Goal: Information Seeking & Learning: Learn about a topic

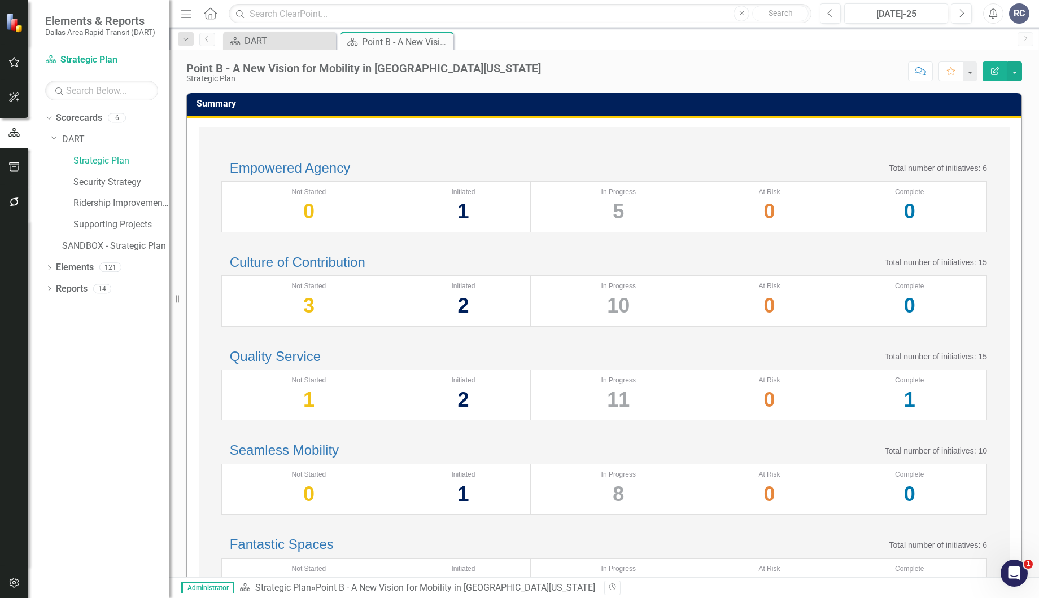
click at [546, 76] on div "Score: N/A [DATE]-25 Completed Comment Favorite Edit Report" at bounding box center [783, 71] width 475 height 19
click at [370, 151] on div "Empowered Agency Total number of initiatives: 6 Not Started 0 Initiated 1 In Pr…" at bounding box center [604, 197] width 788 height 94
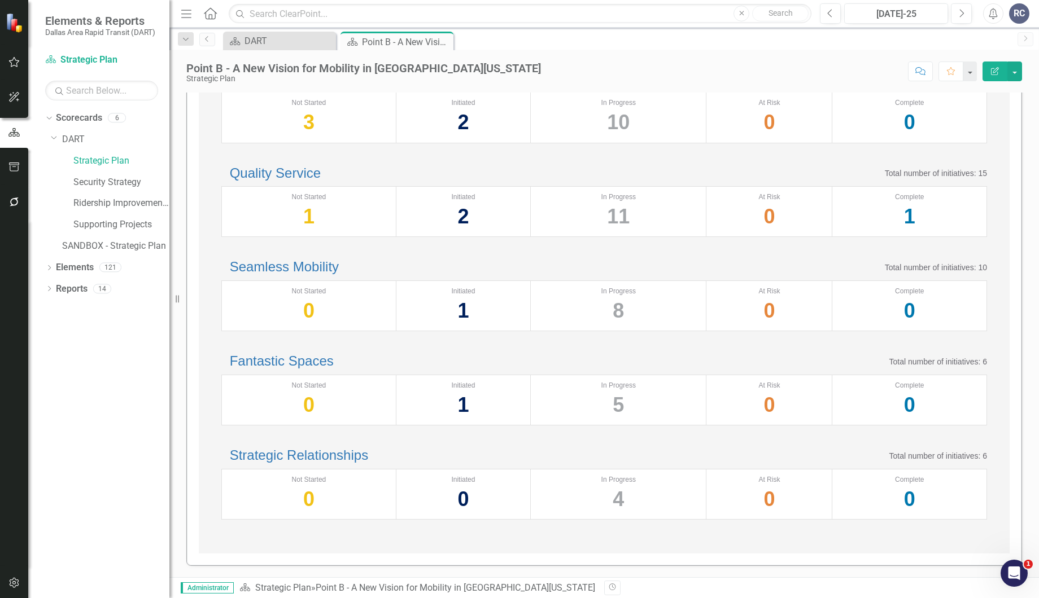
scroll to position [265, 0]
click at [426, 268] on div "Seamless Mobility Total number of initiatives: 10" at bounding box center [603, 267] width 765 height 15
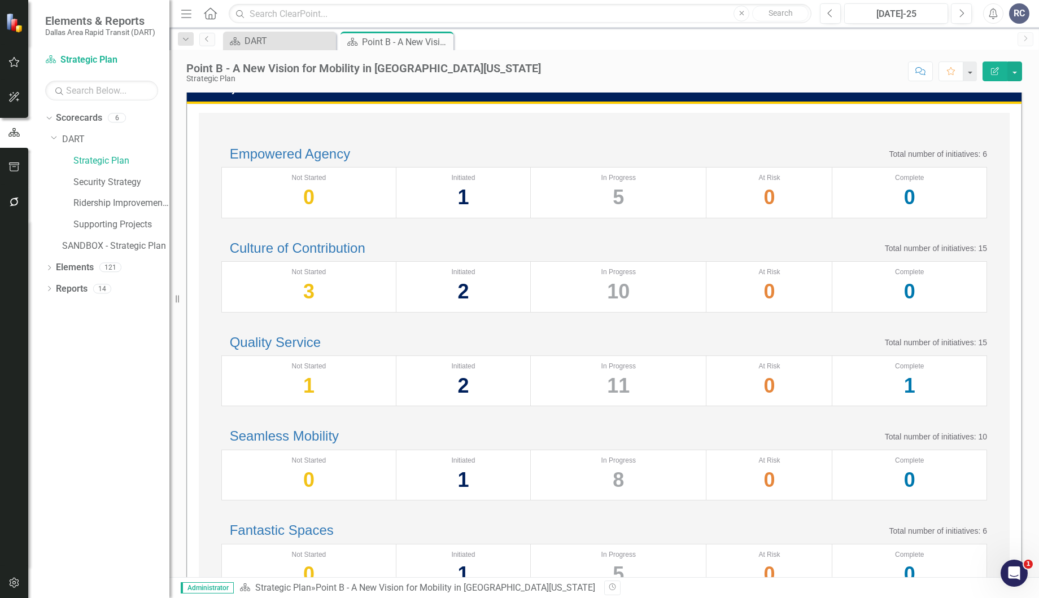
click at [353, 256] on h2 "Culture of Contribution" at bounding box center [293, 248] width 144 height 15
click at [352, 256] on link "Culture of Contribution" at bounding box center [297, 247] width 135 height 15
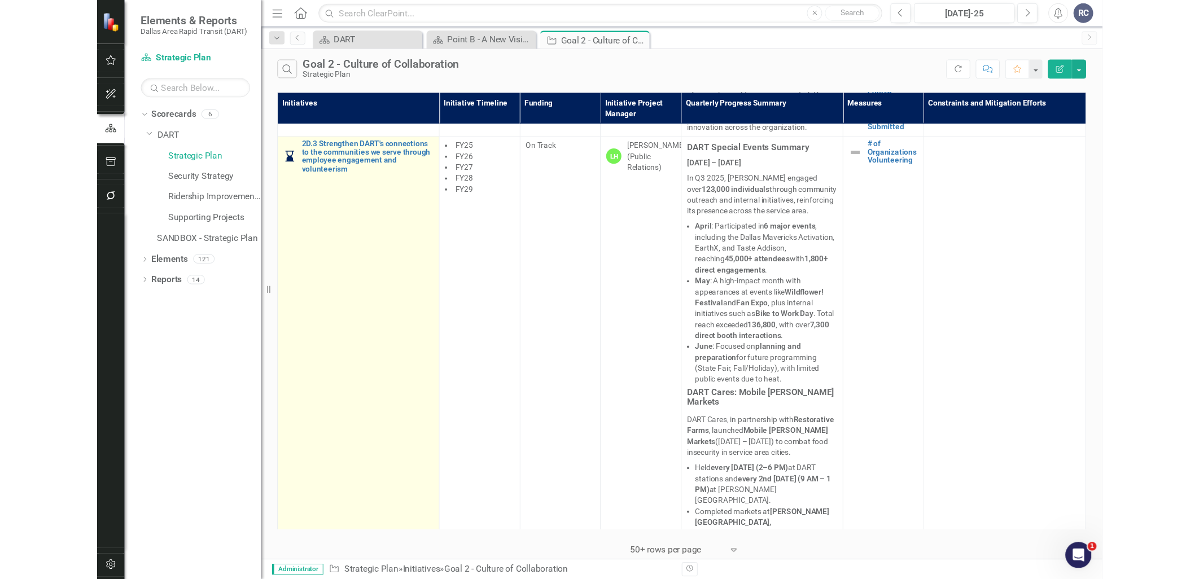
scroll to position [1938, 0]
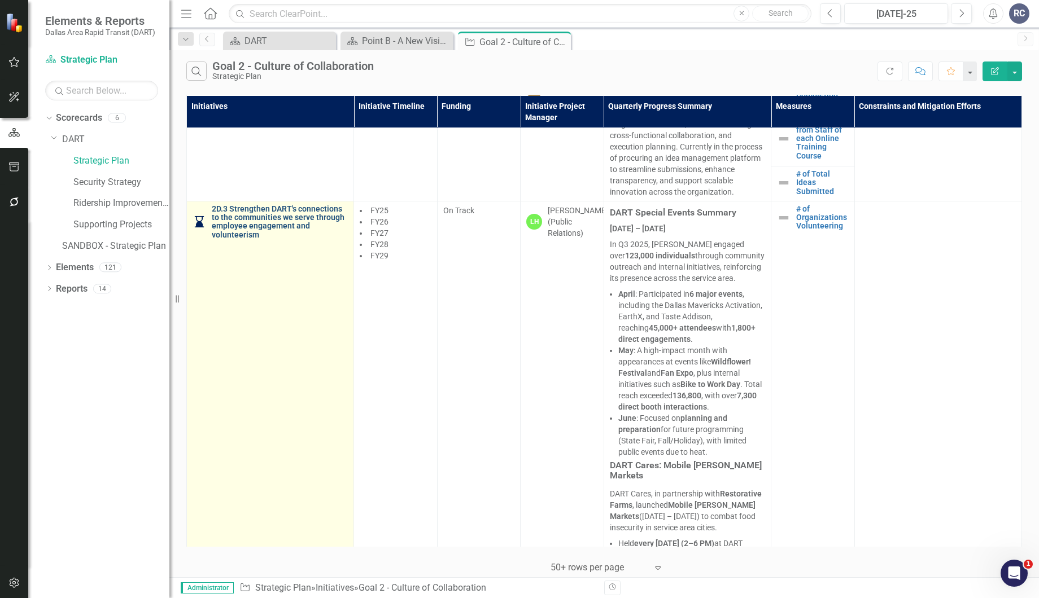
click at [262, 240] on link "2D.3 Strengthen DART's connections to the communities we serve through employee…" at bounding box center [280, 222] width 136 height 35
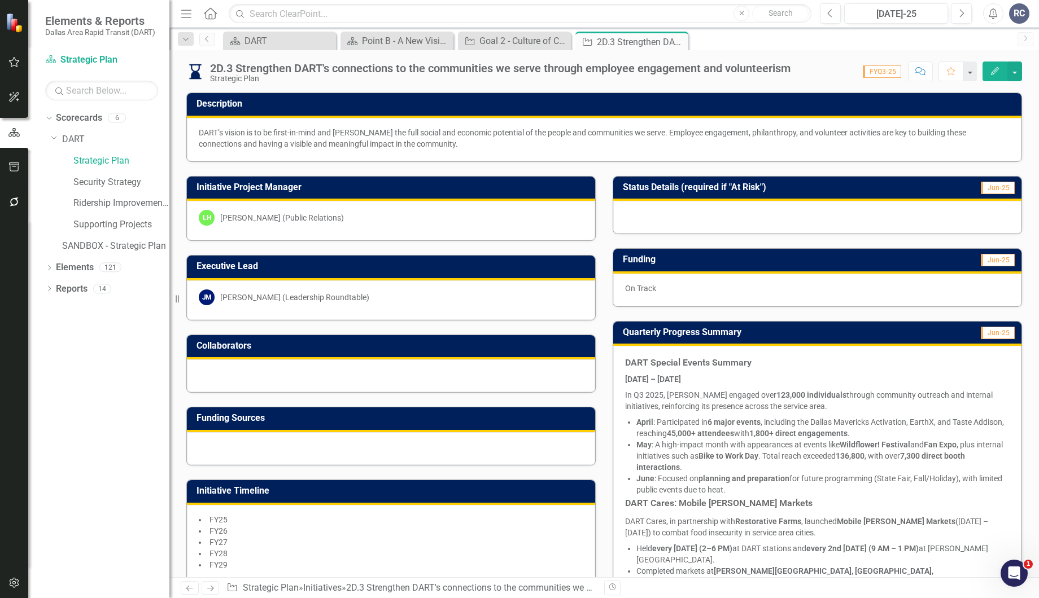
click at [593, 317] on div "Executive Lead [PERSON_NAME] [PERSON_NAME] (Leadership Roundtable)" at bounding box center [391, 281] width 426 height 80
click at [598, 315] on div "Executive Lead [PERSON_NAME] [PERSON_NAME] (Leadership Roundtable)" at bounding box center [391, 281] width 426 height 80
click at [598, 316] on div "Executive Lead [PERSON_NAME] [PERSON_NAME] (Leadership Roundtable)" at bounding box center [391, 281] width 426 height 80
click at [546, 167] on div "Initiative Project Manager LH [PERSON_NAME] (Public Relations)" at bounding box center [391, 202] width 426 height 80
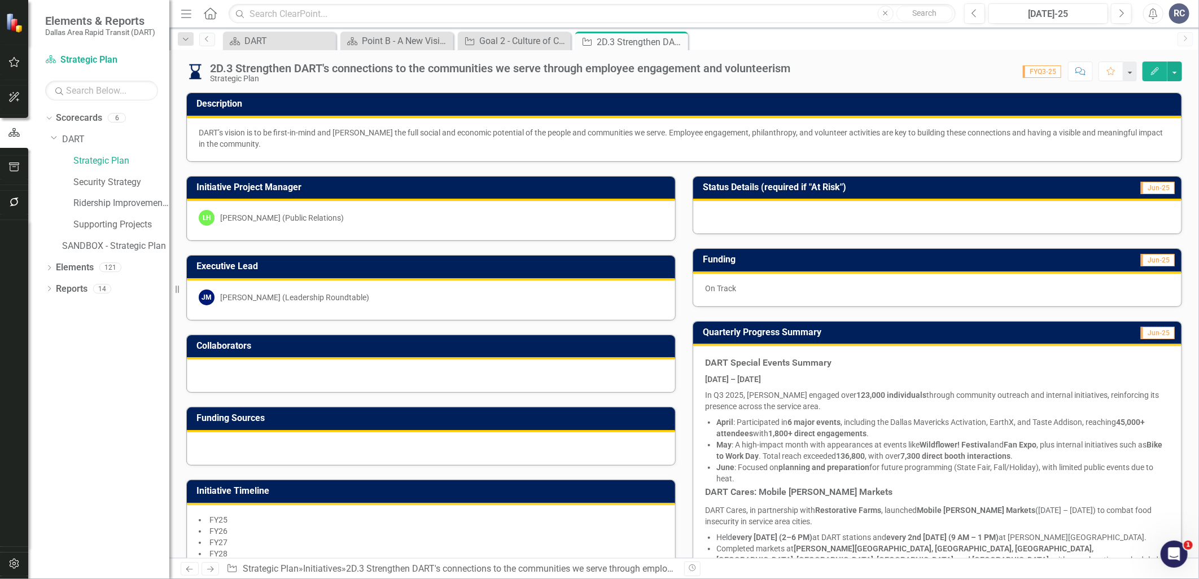
click at [427, 402] on div "Funding Sources" at bounding box center [431, 429] width 506 height 73
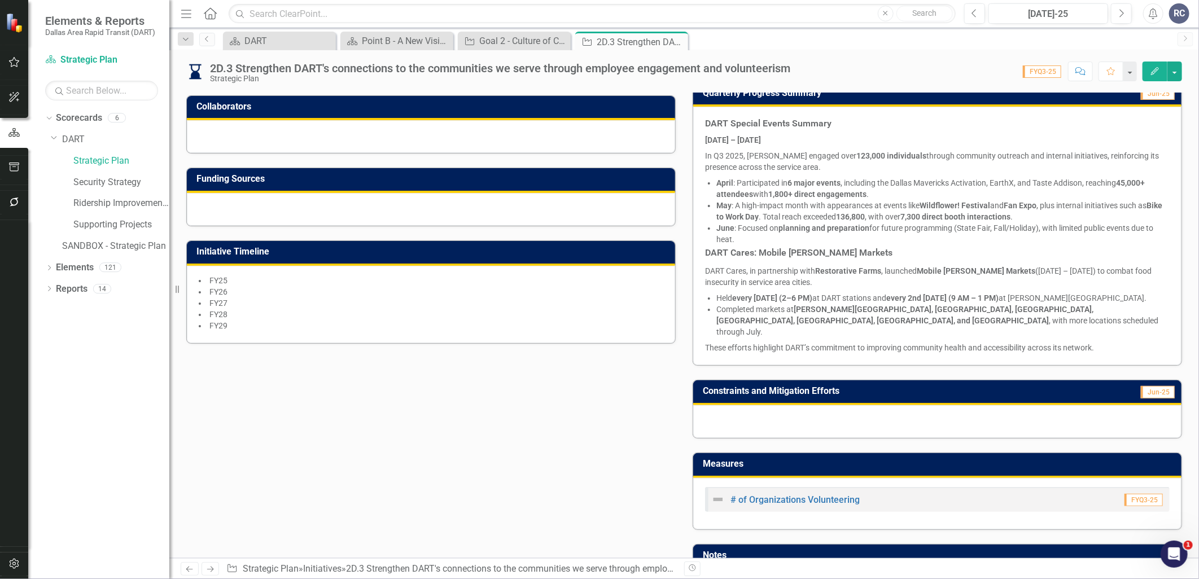
scroll to position [376, 0]
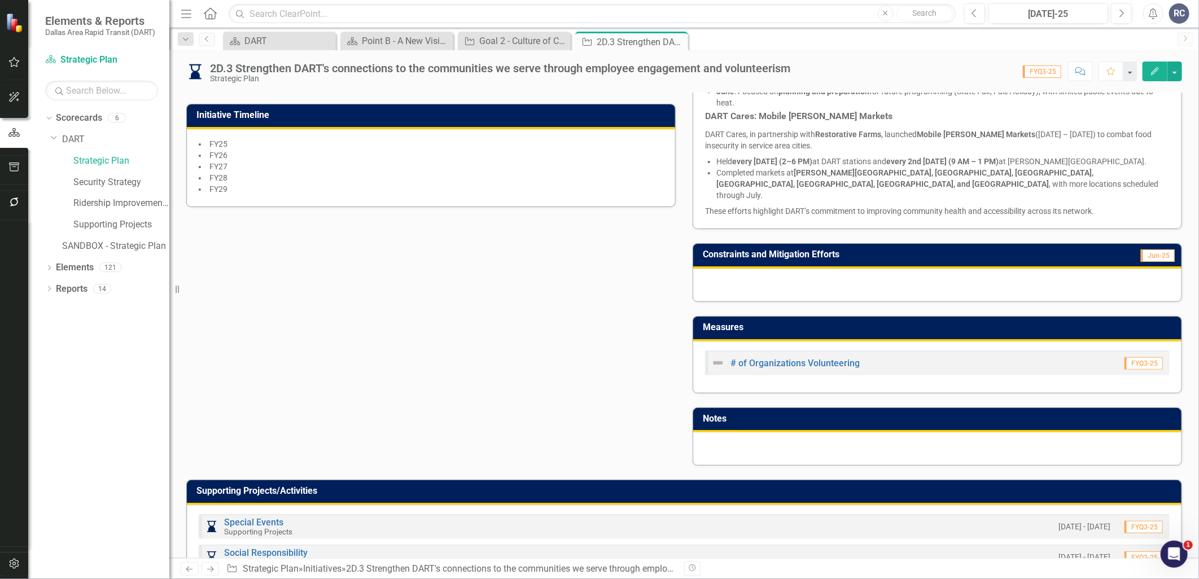
click at [243, 413] on div "Initiative Project Manager LH [PERSON_NAME] (Public Relations) Executive Lead […" at bounding box center [684, 126] width 1013 height 680
click at [414, 328] on div "Initiative Project Manager LH [PERSON_NAME] (Public Relations) Executive Lead […" at bounding box center [684, 126] width 1013 height 680
click at [409, 335] on div "Initiative Project Manager LH [PERSON_NAME] (Public Relations) Executive Lead […" at bounding box center [684, 126] width 1013 height 680
click at [606, 228] on div "Initiative Project Manager LH [PERSON_NAME] (Public Relations) Executive Lead […" at bounding box center [684, 126] width 1013 height 680
click at [546, 284] on div "Initiative Project Manager LH [PERSON_NAME] (Public Relations) Executive Lead […" at bounding box center [684, 126] width 1013 height 680
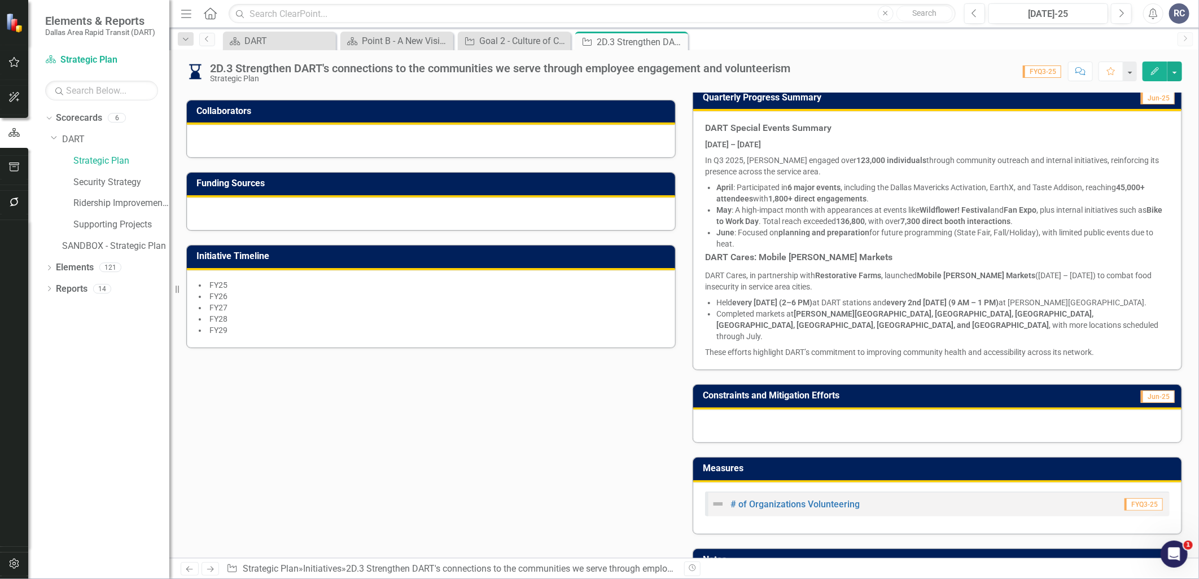
scroll to position [188, 0]
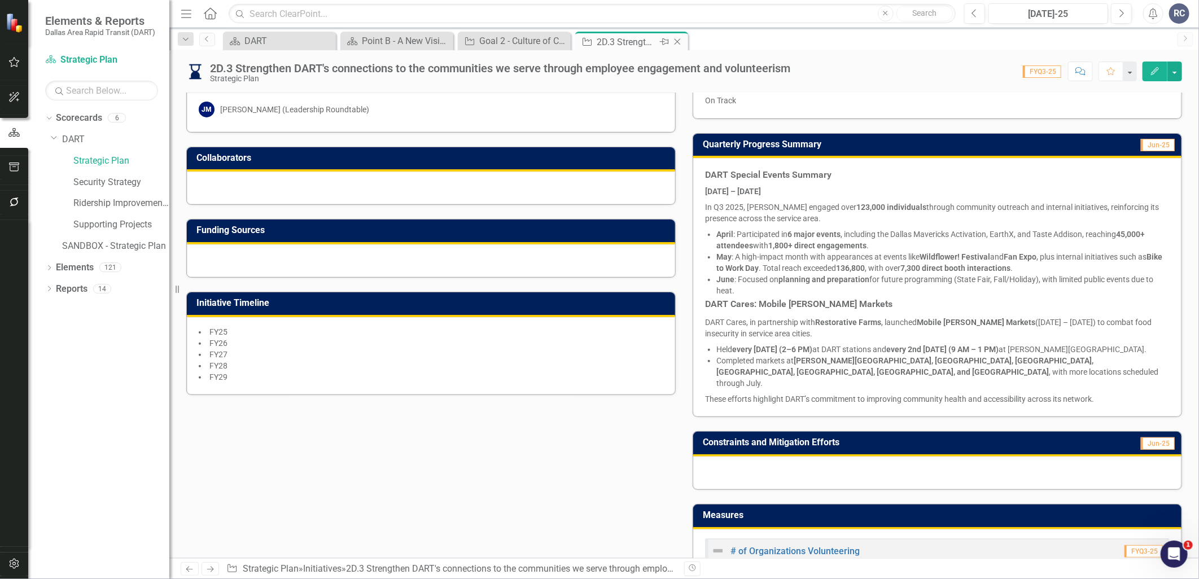
click at [677, 40] on icon "Close" at bounding box center [677, 41] width 11 height 9
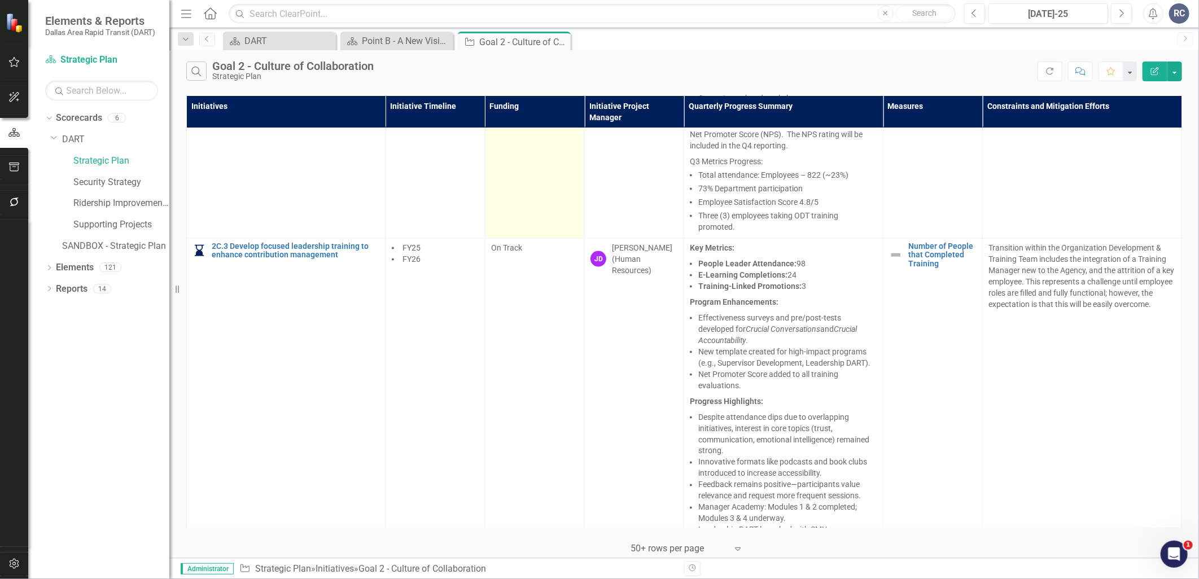
scroll to position [800, 0]
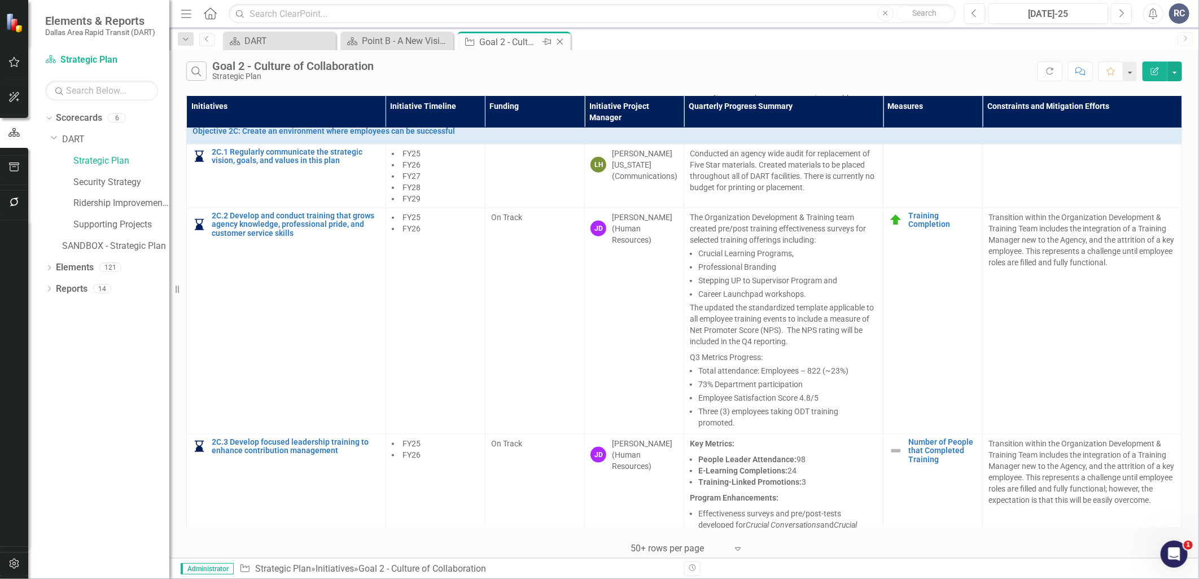
click at [562, 43] on icon at bounding box center [560, 42] width 6 height 6
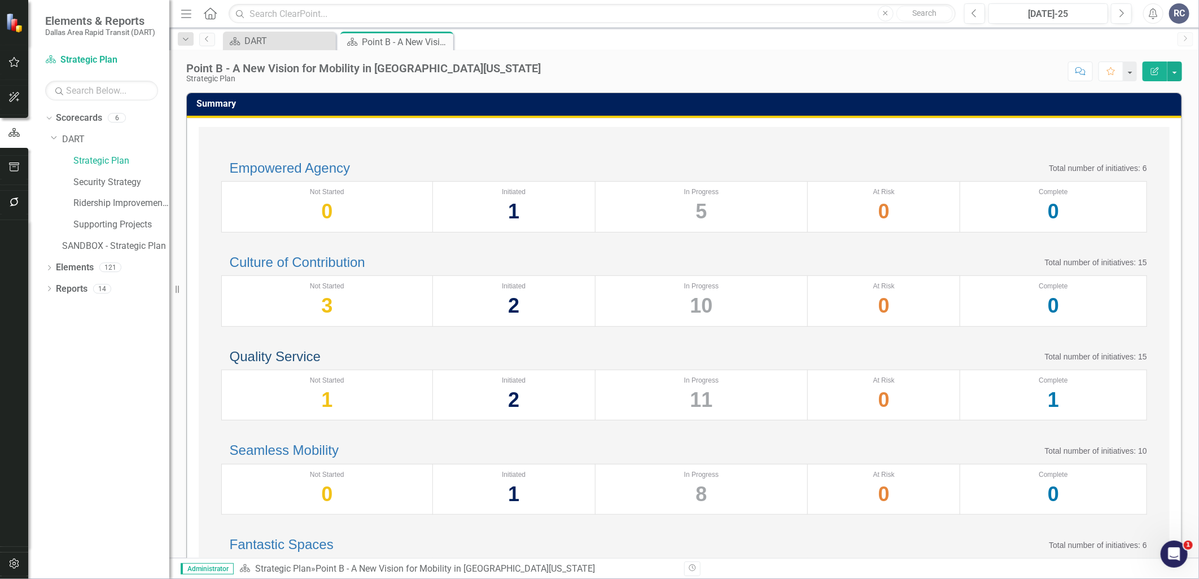
click at [321, 364] on link "Quality Service" at bounding box center [275, 356] width 91 height 15
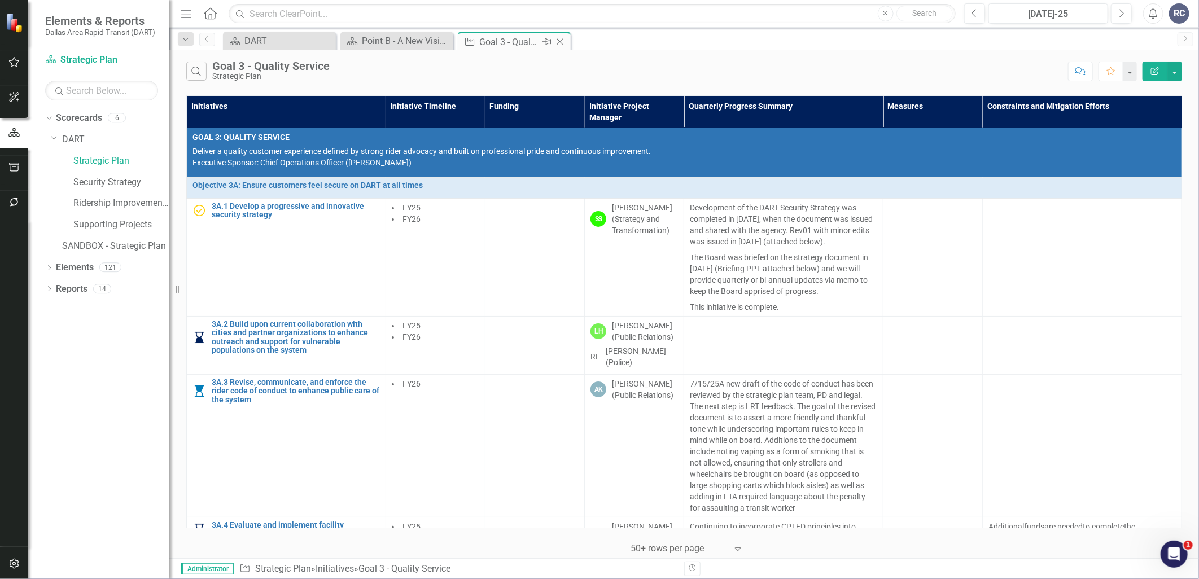
click at [559, 45] on icon "Close" at bounding box center [559, 41] width 11 height 9
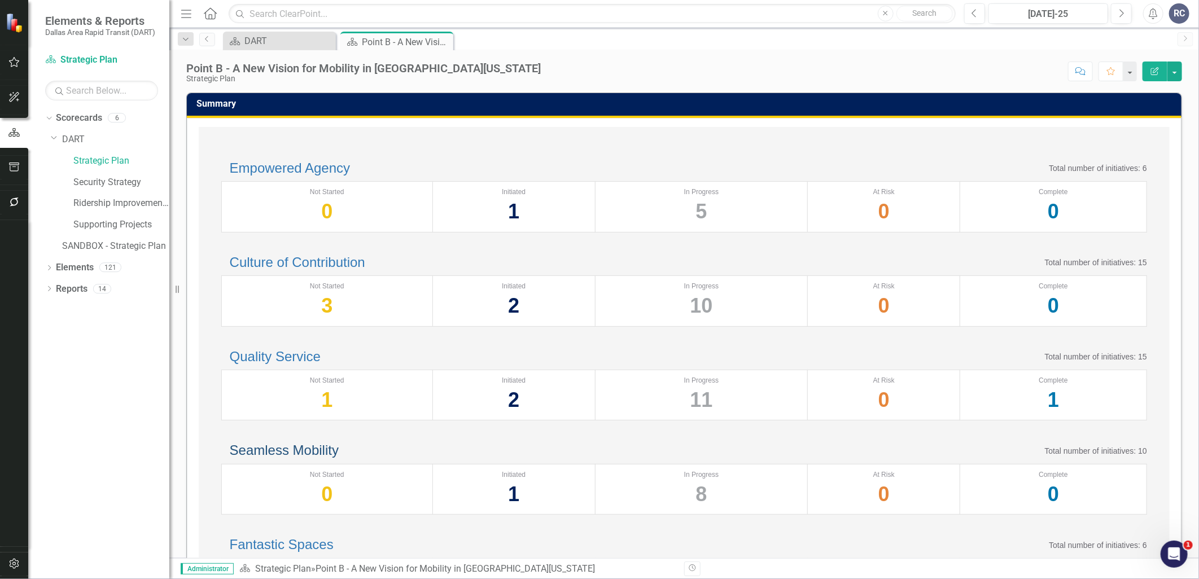
click at [339, 458] on link "Seamless Mobility" at bounding box center [284, 450] width 109 height 15
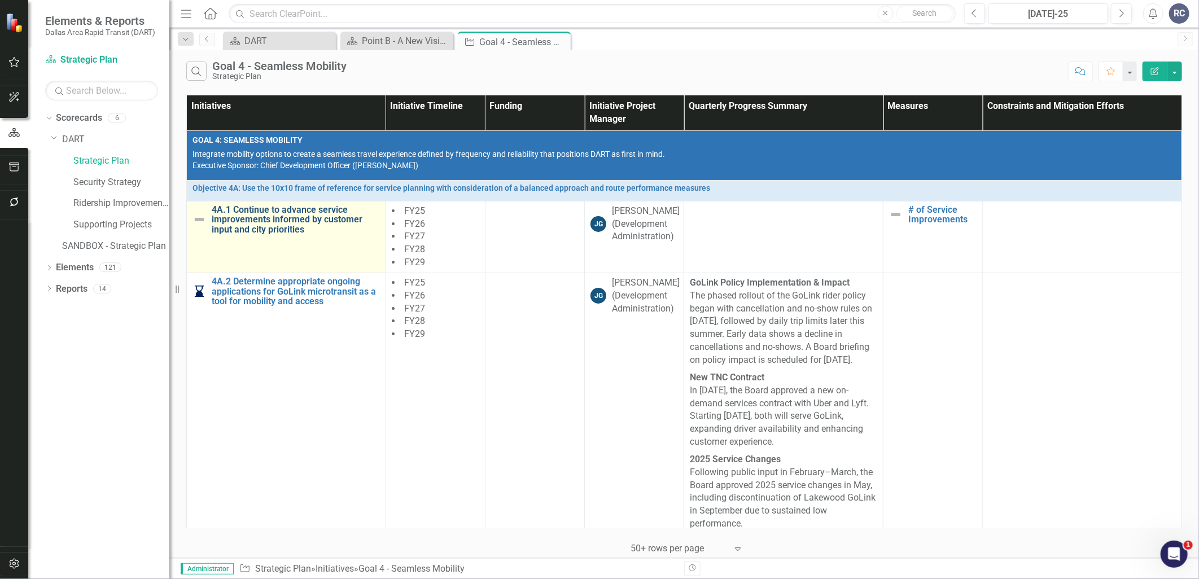
click at [275, 226] on link "4A.1 Continue to advance service improvements informed by customer input and ci…" at bounding box center [296, 220] width 168 height 30
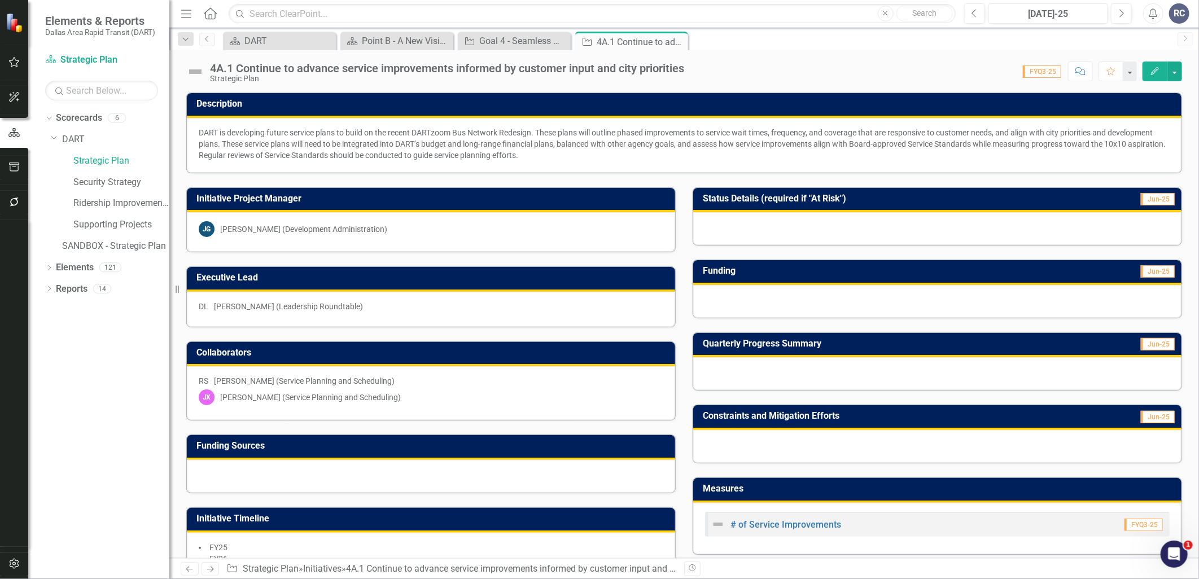
click at [675, 273] on div "Executive Lead DL [PERSON_NAME] (Leadership Roundtable)" at bounding box center [431, 289] width 506 height 75
click at [1038, 71] on button "button" at bounding box center [1174, 72] width 15 height 20
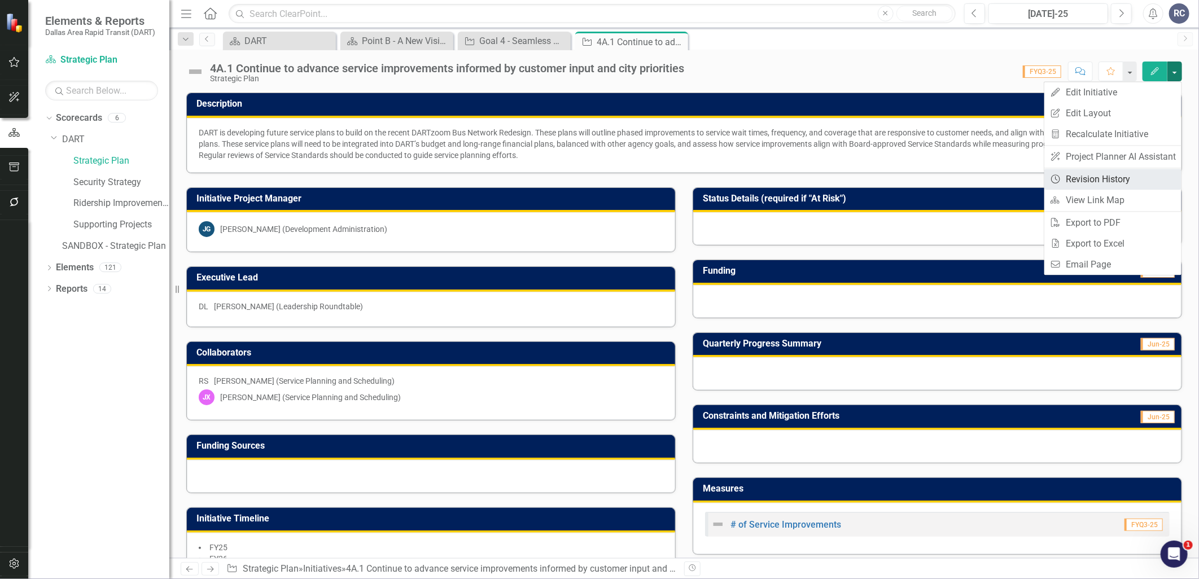
click at [1038, 180] on link "Revision History Revision History" at bounding box center [1112, 179] width 137 height 21
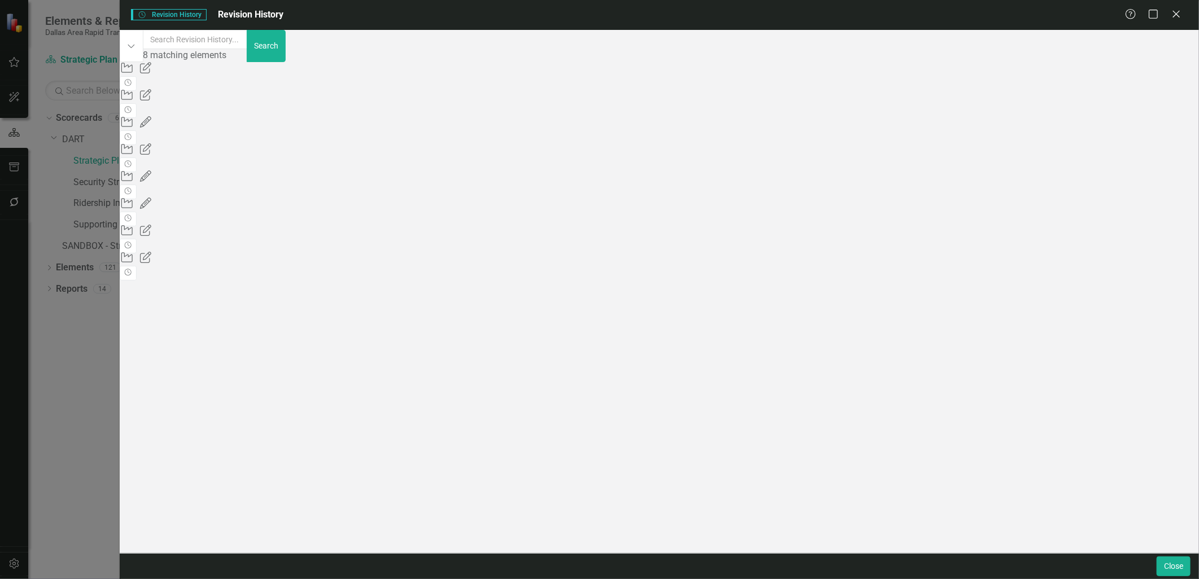
click at [599, 279] on div "Initiative Updated Initiative 660783 (4A.1 Continue to advance service improvem…" at bounding box center [471, 170] width 703 height 217
click at [1038, 8] on icon "Close" at bounding box center [1176, 13] width 14 height 11
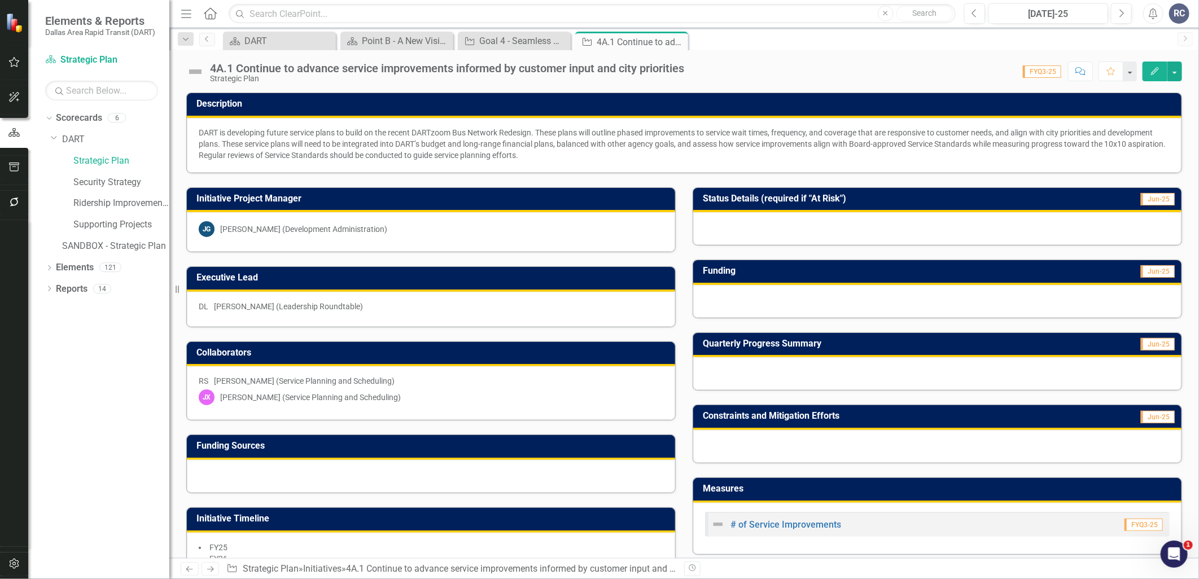
click at [673, 185] on div "Initiative Project Manager [PERSON_NAME] (Development Administration)" at bounding box center [431, 213] width 506 height 80
click at [679, 357] on div "Collaborators RS [PERSON_NAME] (Service Planning and Scheduling) [PERSON_NAME] …" at bounding box center [431, 374] width 506 height 94
click at [973, 6] on button "Previous" at bounding box center [974, 13] width 21 height 20
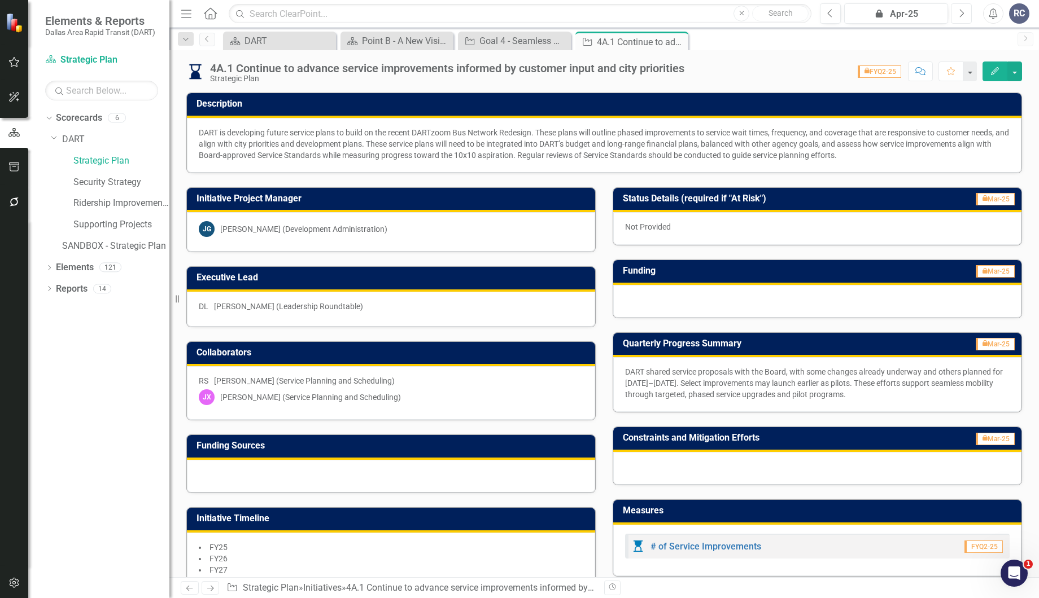
click at [964, 8] on icon "Next" at bounding box center [961, 13] width 6 height 10
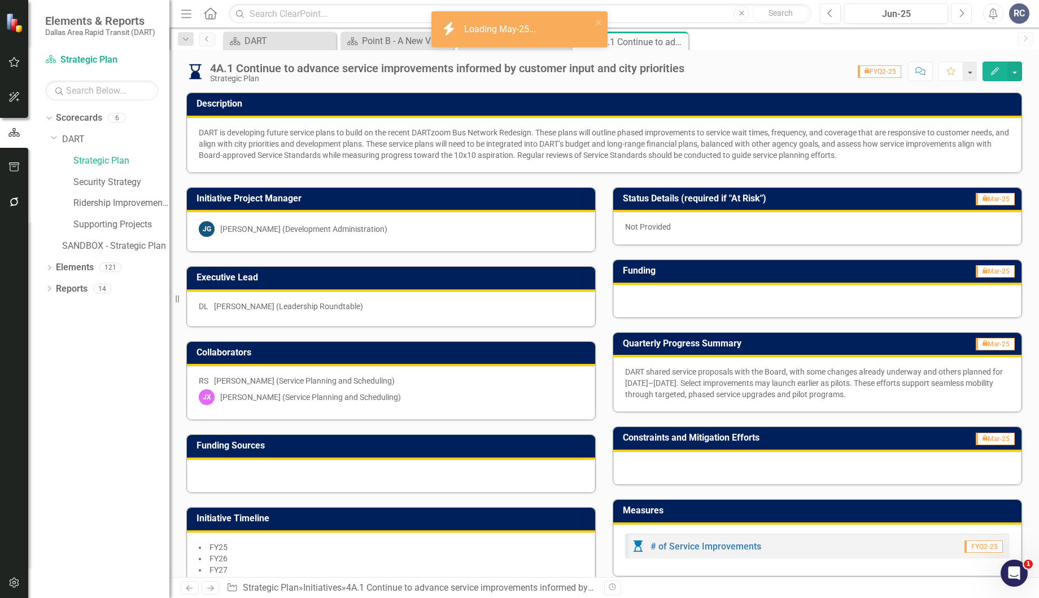
click at [964, 8] on icon "Next" at bounding box center [961, 13] width 6 height 10
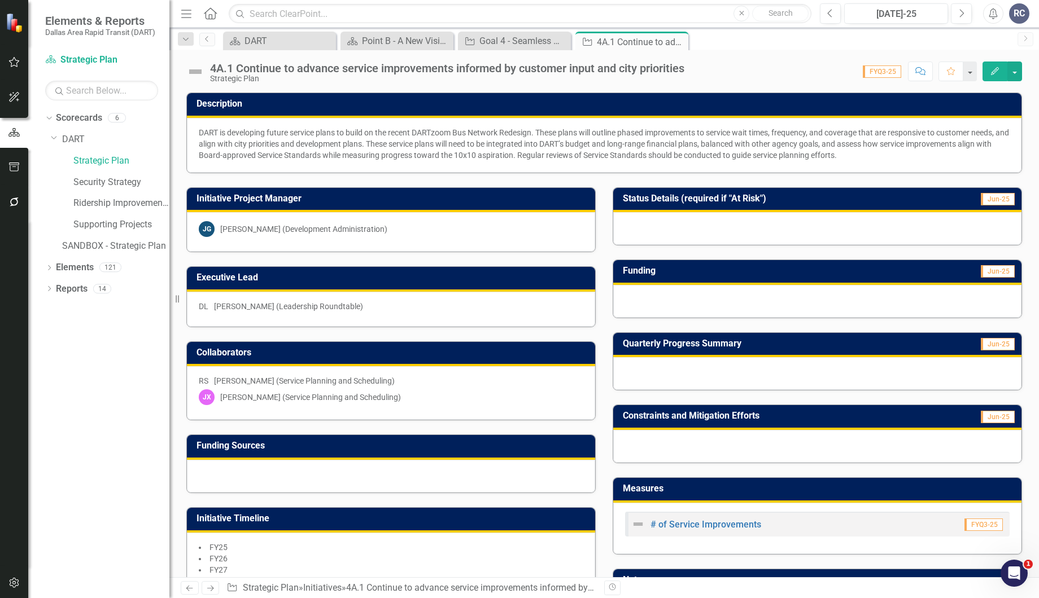
click at [604, 292] on div "Funding Jun-25" at bounding box center [817, 282] width 426 height 73
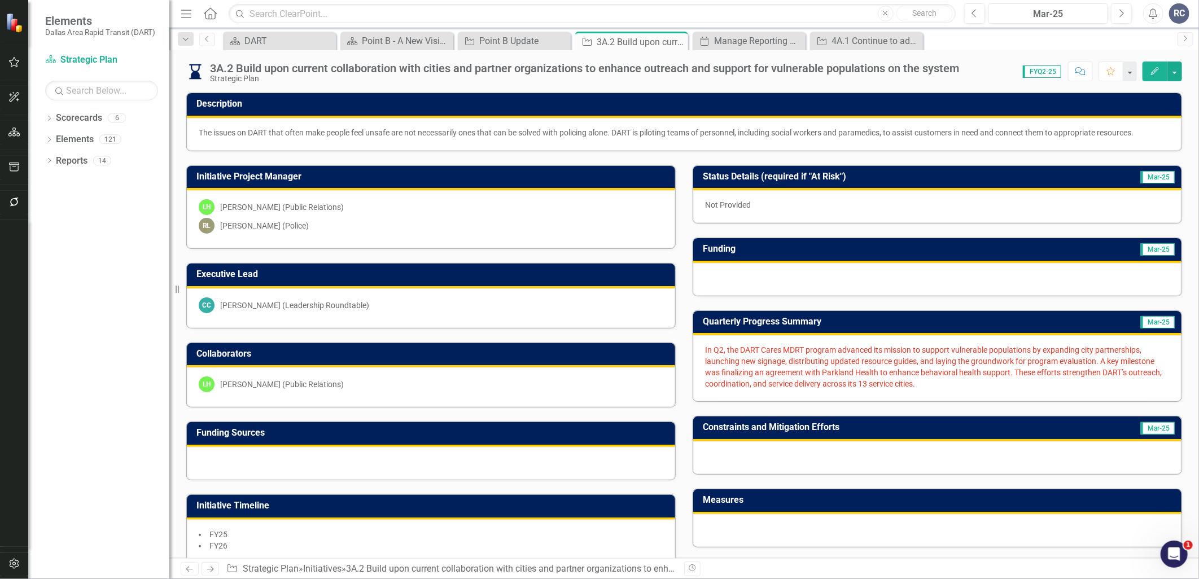
click at [730, 362] on span "In Q2, the DART Cares MDRT program advanced its mission to support vulnerable p…" at bounding box center [933, 366] width 457 height 43
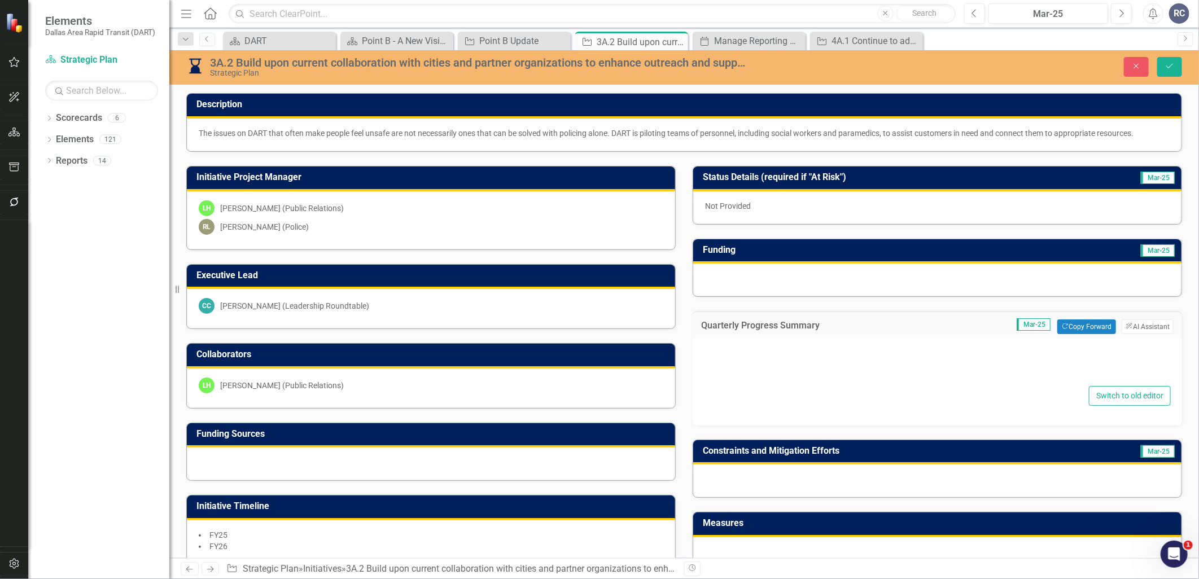
type textarea "<p><span style="color: #e03e2d;">In Q2, the DART Cares MDRT program advanced it…"
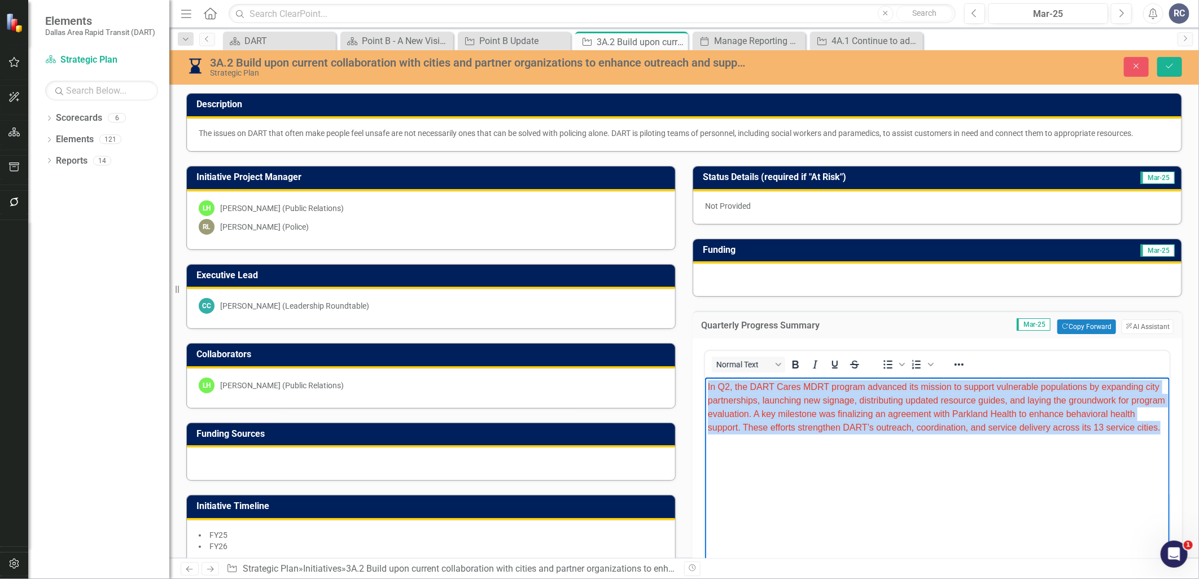
drag, startPoint x: 707, startPoint y: 389, endPoint x: 799, endPoint y: 481, distance: 130.5
click at [799, 481] on body "In Q2, the DART Cares MDRT program advanced its mission to support vulnerable p…" at bounding box center [936, 462] width 465 height 169
copy span "In Q2, the DART Cares MDRT program advanced its mission to support vulnerable p…"
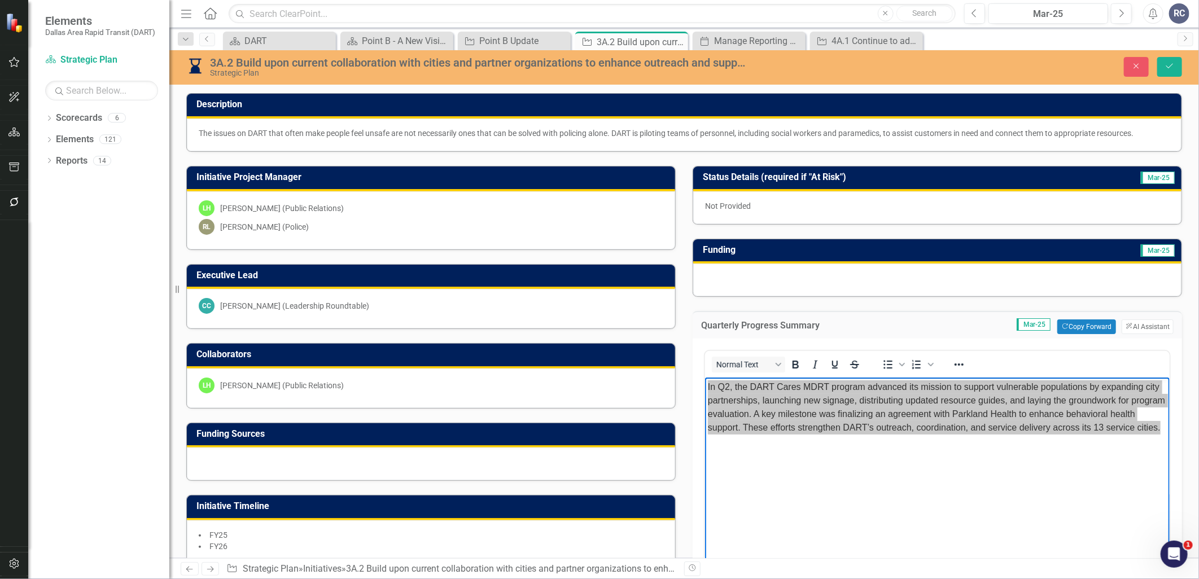
click at [685, 304] on div "Quarterly Progress Summary Mar-25 Copy Forward Copy Forward ClearPoint AI AI As…" at bounding box center [937, 457] width 506 height 321
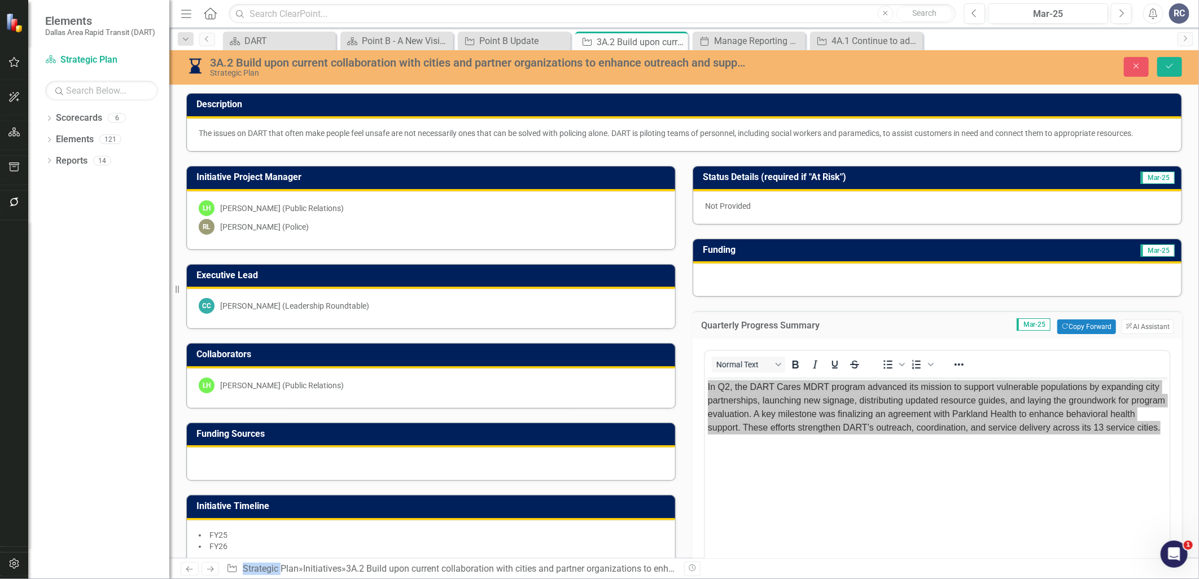
click at [685, 304] on div "Quarterly Progress Summary Mar-25 Copy Forward Copy Forward ClearPoint AI AI As…" at bounding box center [937, 457] width 506 height 321
click at [679, 304] on div "Executive Lead CC Charles Cato (Leadership Roundtable)" at bounding box center [431, 290] width 506 height 80
click at [1141, 71] on button "Close" at bounding box center [1136, 67] width 25 height 20
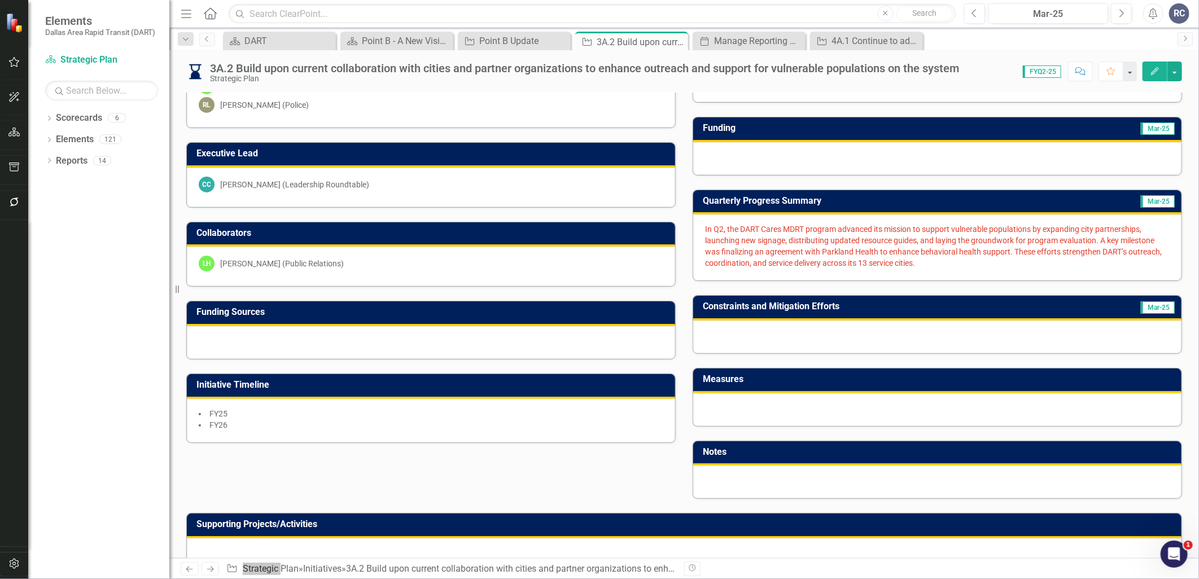
scroll to position [125, 0]
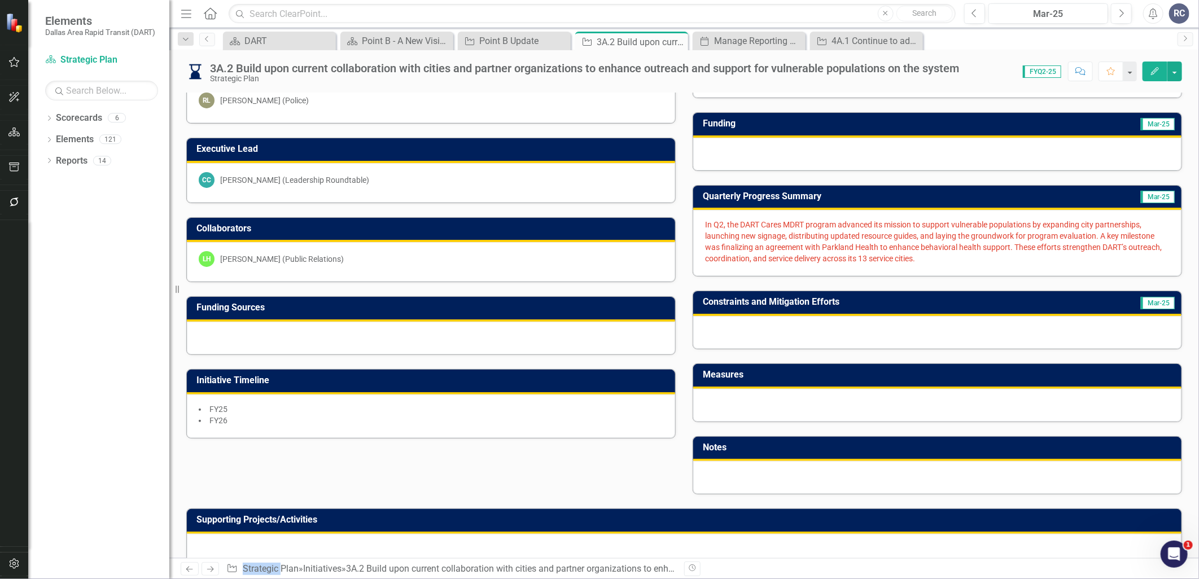
click at [738, 401] on div at bounding box center [937, 405] width 488 height 33
click at [251, 38] on div "DART" at bounding box center [281, 41] width 75 height 14
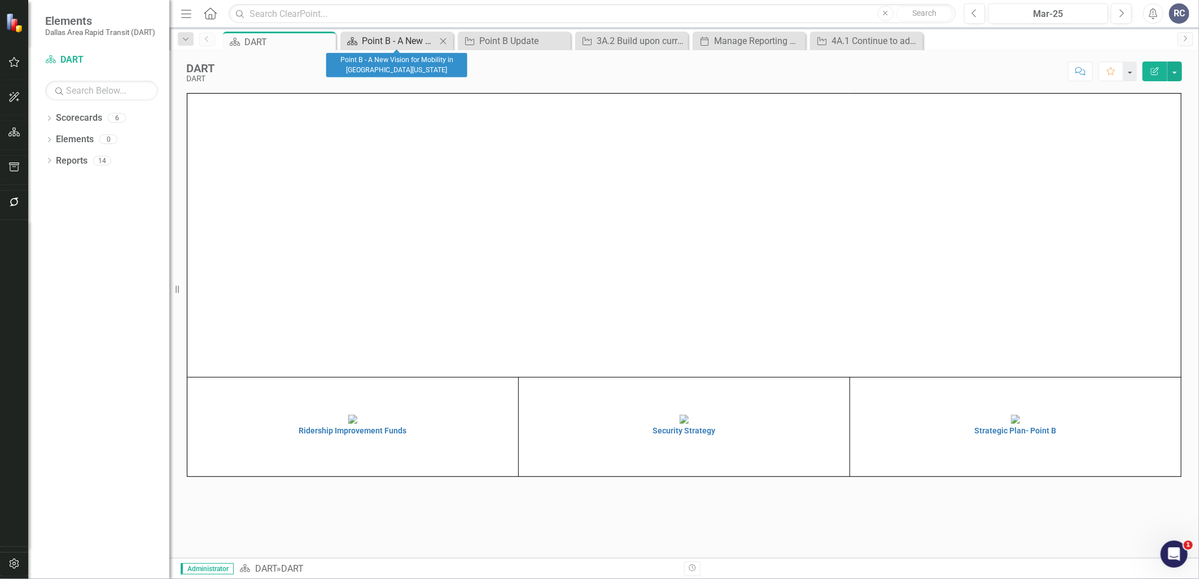
click at [389, 43] on div "Point B - A New Vision for Mobility in [GEOGRAPHIC_DATA][US_STATE]" at bounding box center [399, 41] width 75 height 14
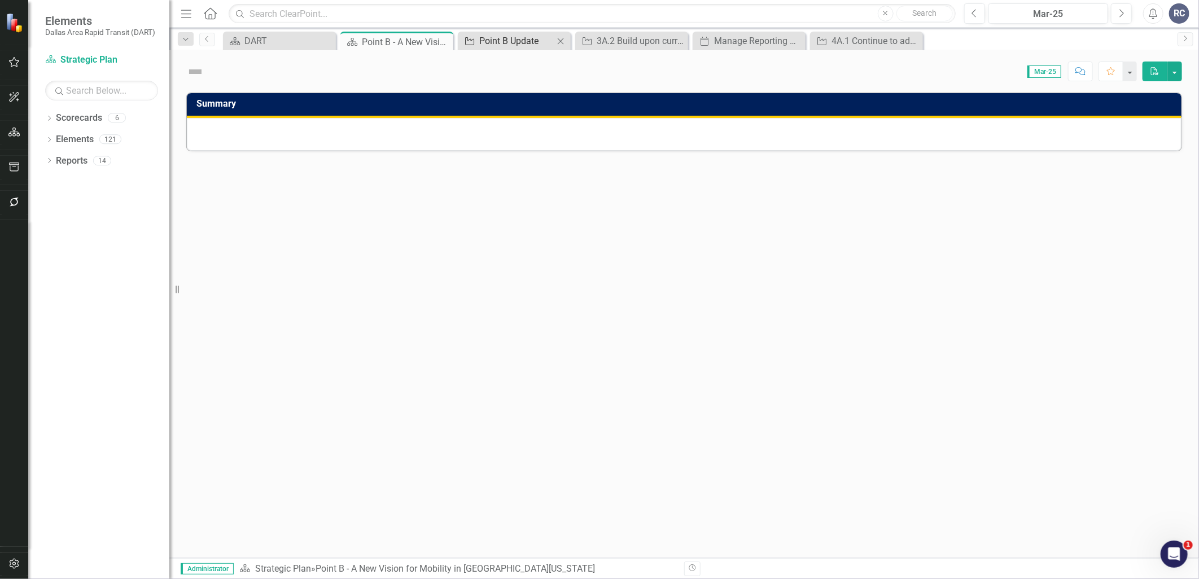
click at [506, 38] on div "Point B Update" at bounding box center [516, 41] width 75 height 14
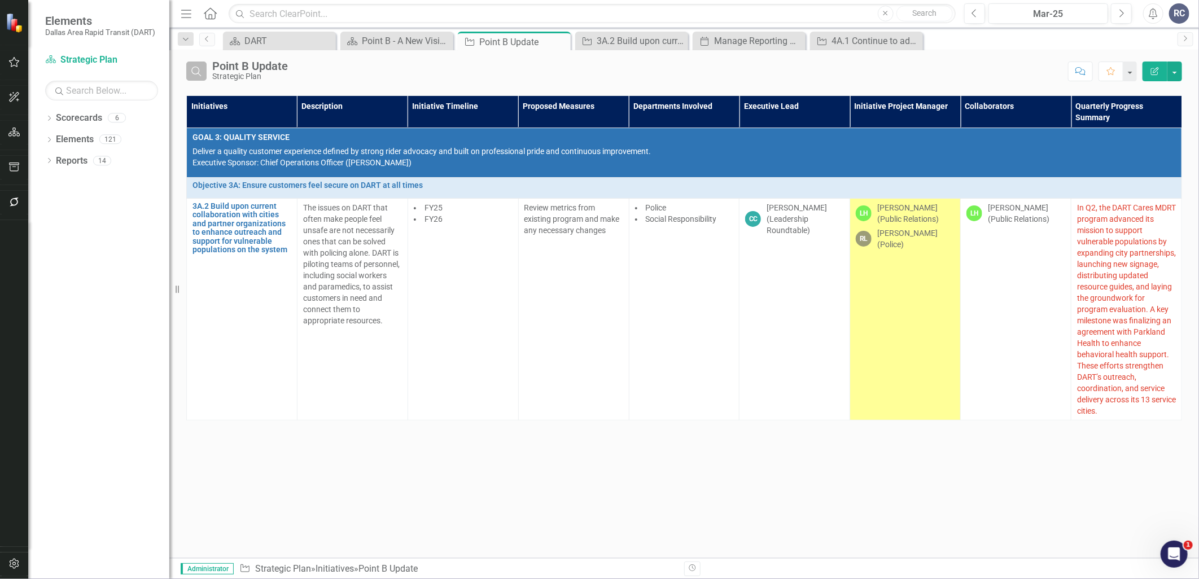
click at [201, 72] on icon "Search" at bounding box center [196, 71] width 12 height 10
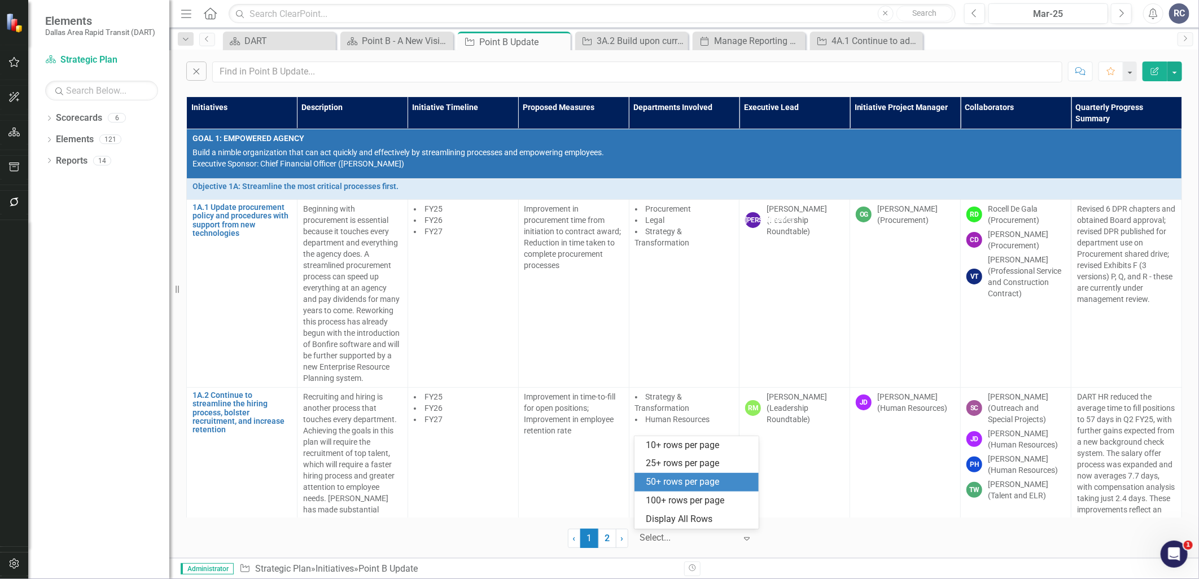
click at [680, 540] on div at bounding box center [688, 538] width 96 height 15
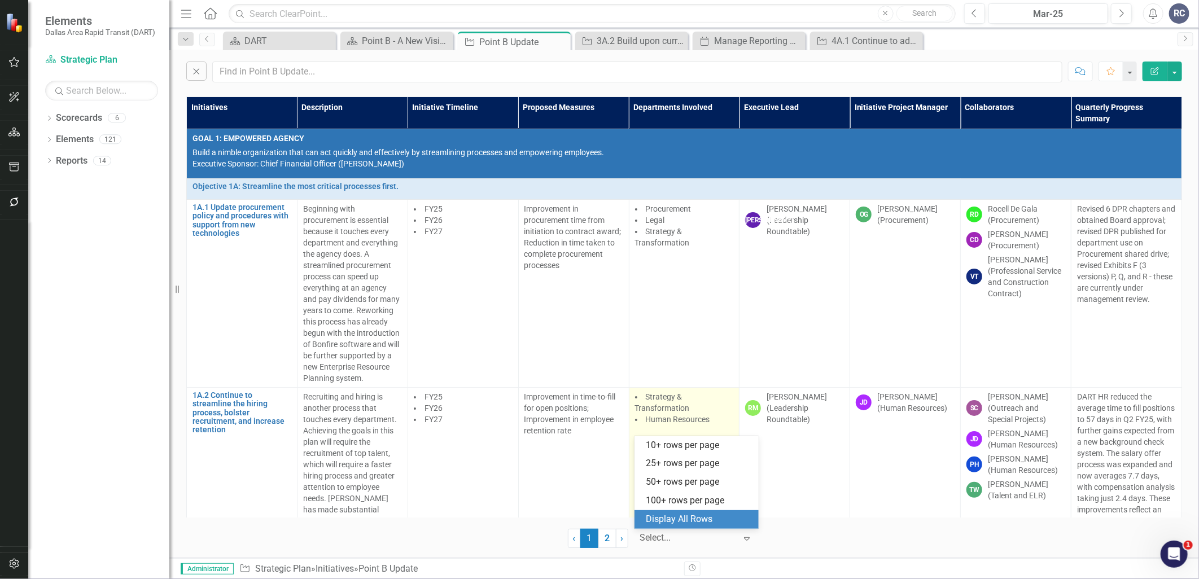
click at [682, 515] on div "Display All Rows" at bounding box center [699, 519] width 106 height 13
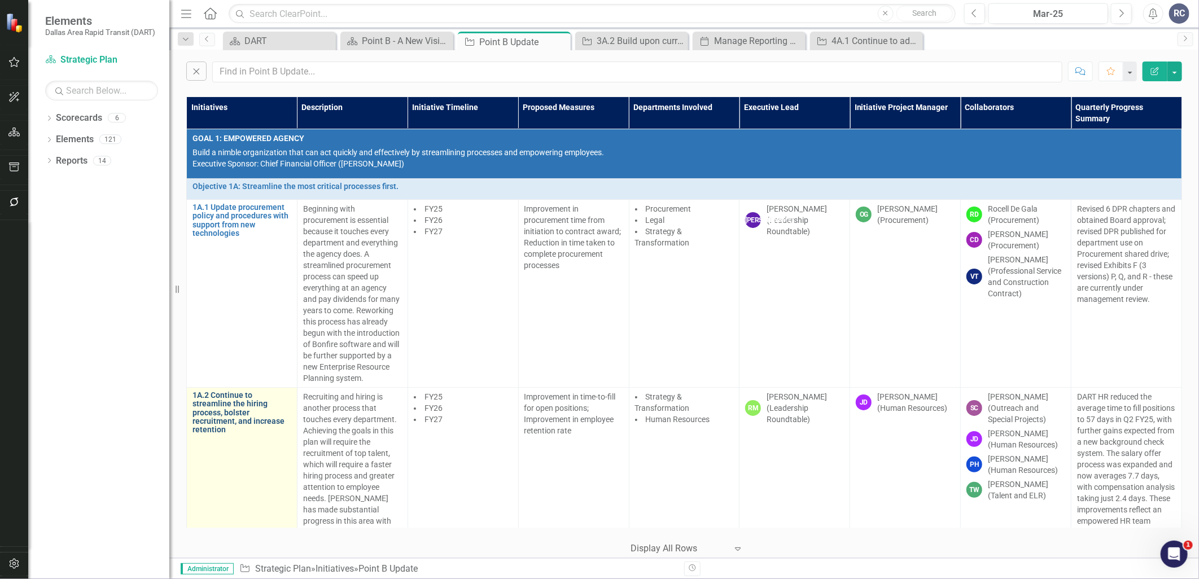
click at [192, 396] on link "1A.2 Continue to streamline the hiring process, bolster recruitment, and increa…" at bounding box center [241, 412] width 99 height 43
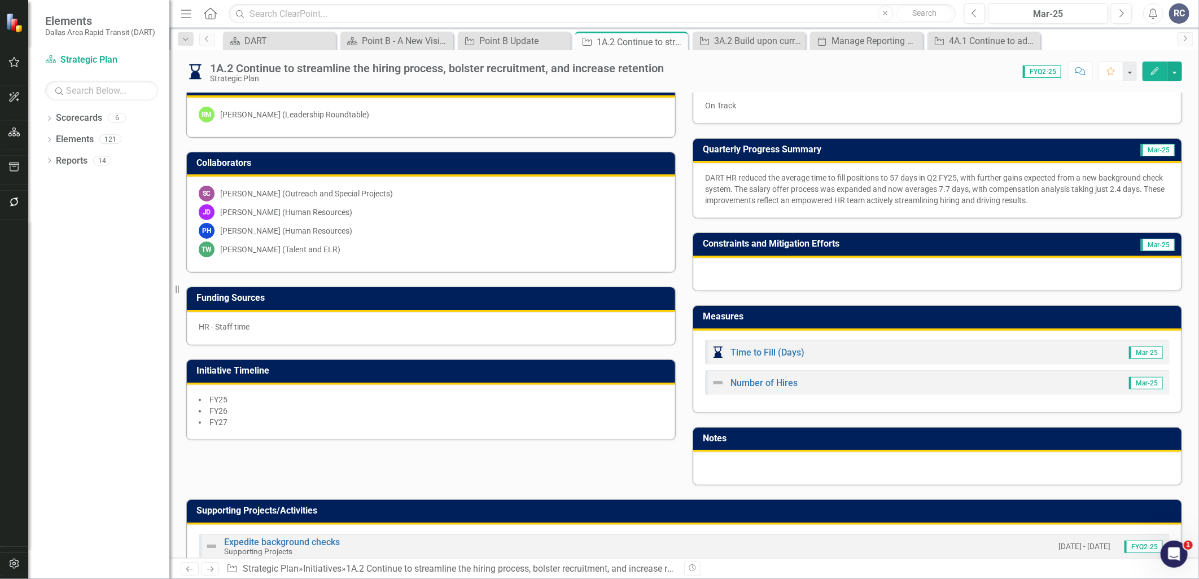
scroll to position [188, 0]
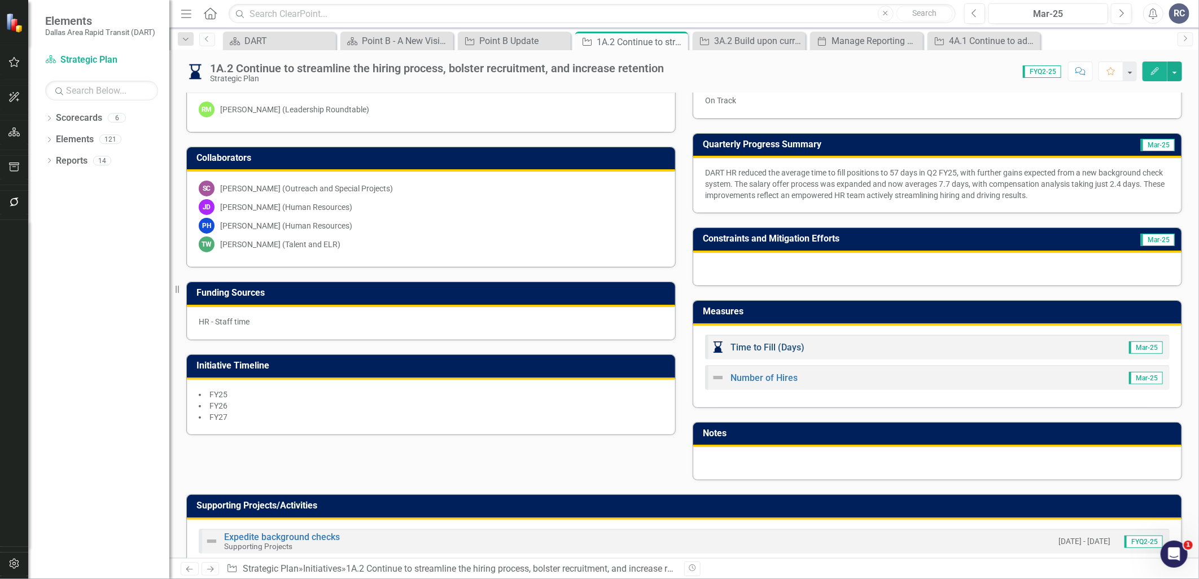
click at [748, 345] on link "Time to Fill (Days)" at bounding box center [767, 347] width 74 height 11
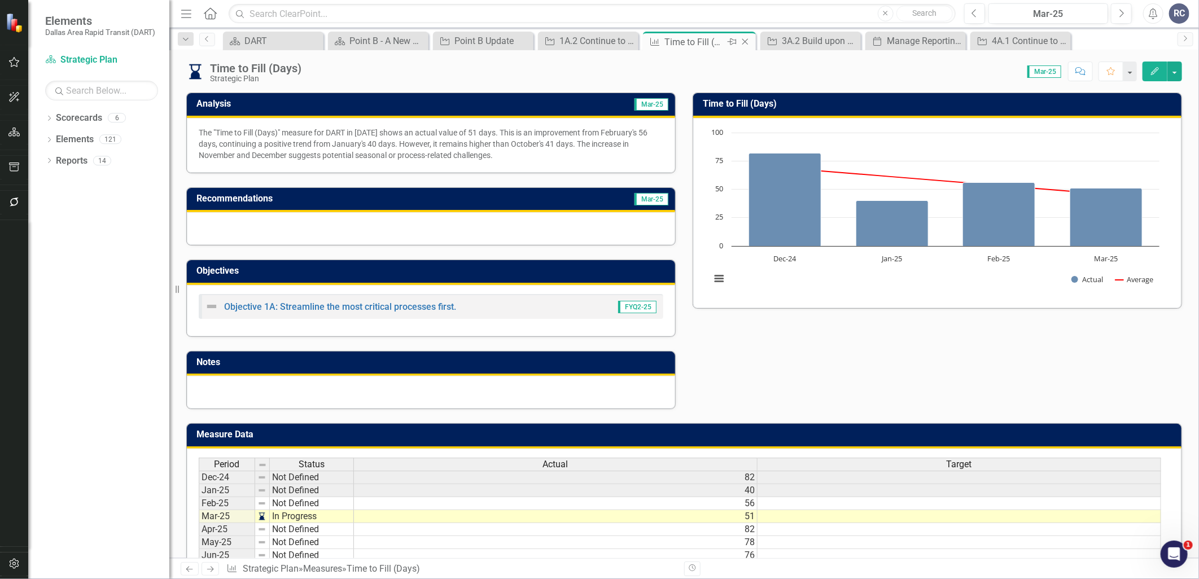
click at [743, 42] on icon "Close" at bounding box center [744, 41] width 11 height 9
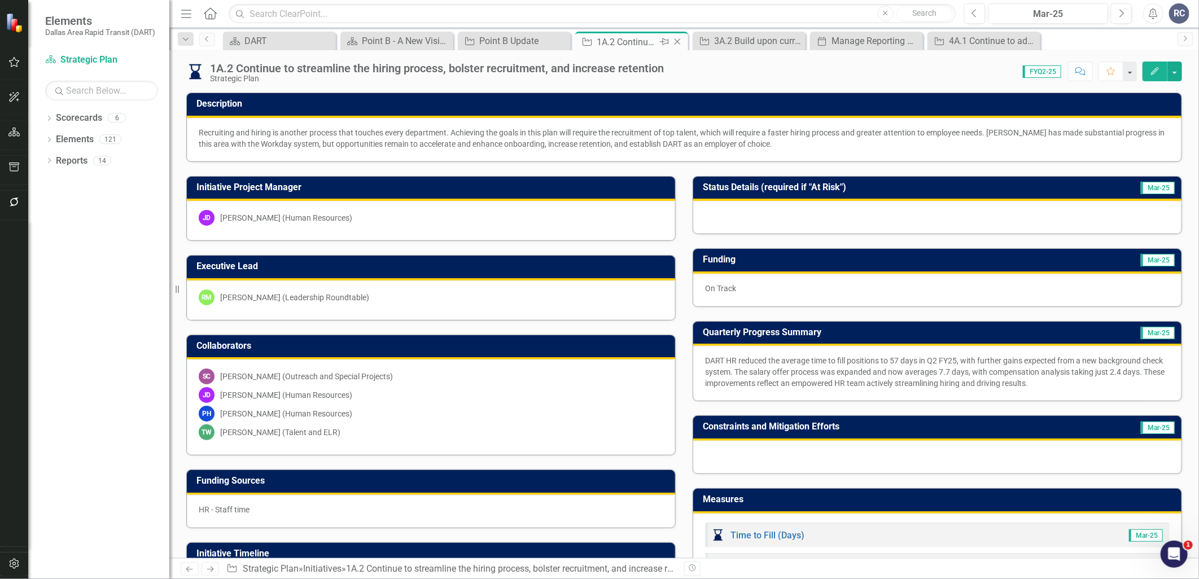
click at [681, 44] on icon "Close" at bounding box center [677, 41] width 11 height 9
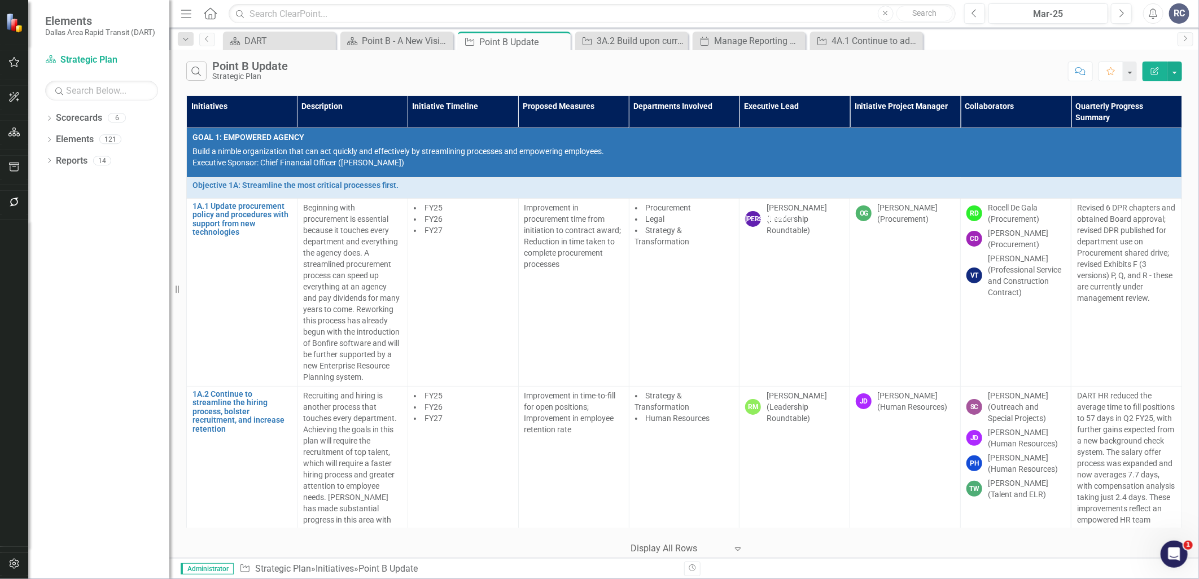
click at [680, 81] on div "Search Point B Update Strategic Plan Comment Favorite Edit Report" at bounding box center [684, 68] width 1030 height 37
click at [914, 42] on icon at bounding box center [913, 41] width 6 height 6
click at [789, 46] on div "Close" at bounding box center [796, 41] width 14 height 14
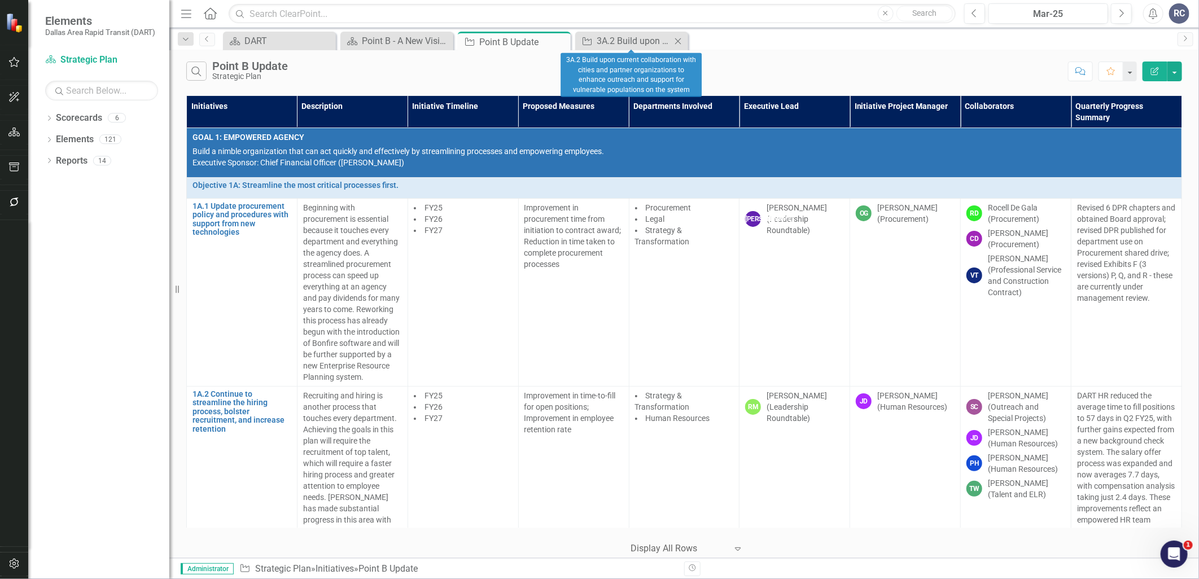
click at [679, 44] on icon "Close" at bounding box center [677, 41] width 11 height 9
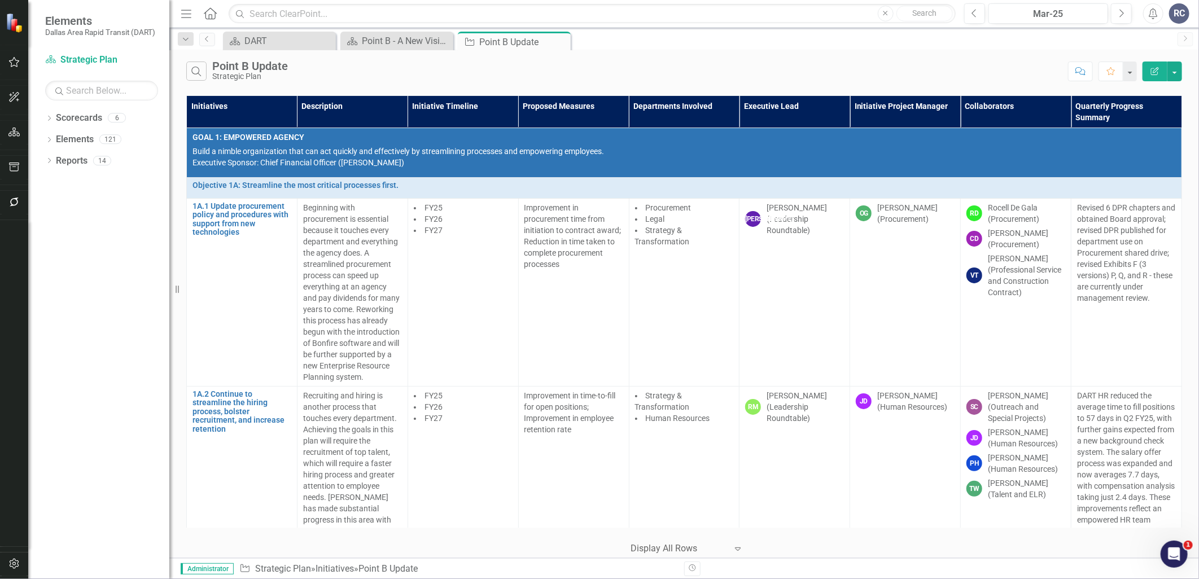
click at [755, 60] on div "Search Point B Update Strategic Plan Comment Favorite Edit Report" at bounding box center [684, 68] width 1030 height 37
